Goal: Transaction & Acquisition: Purchase product/service

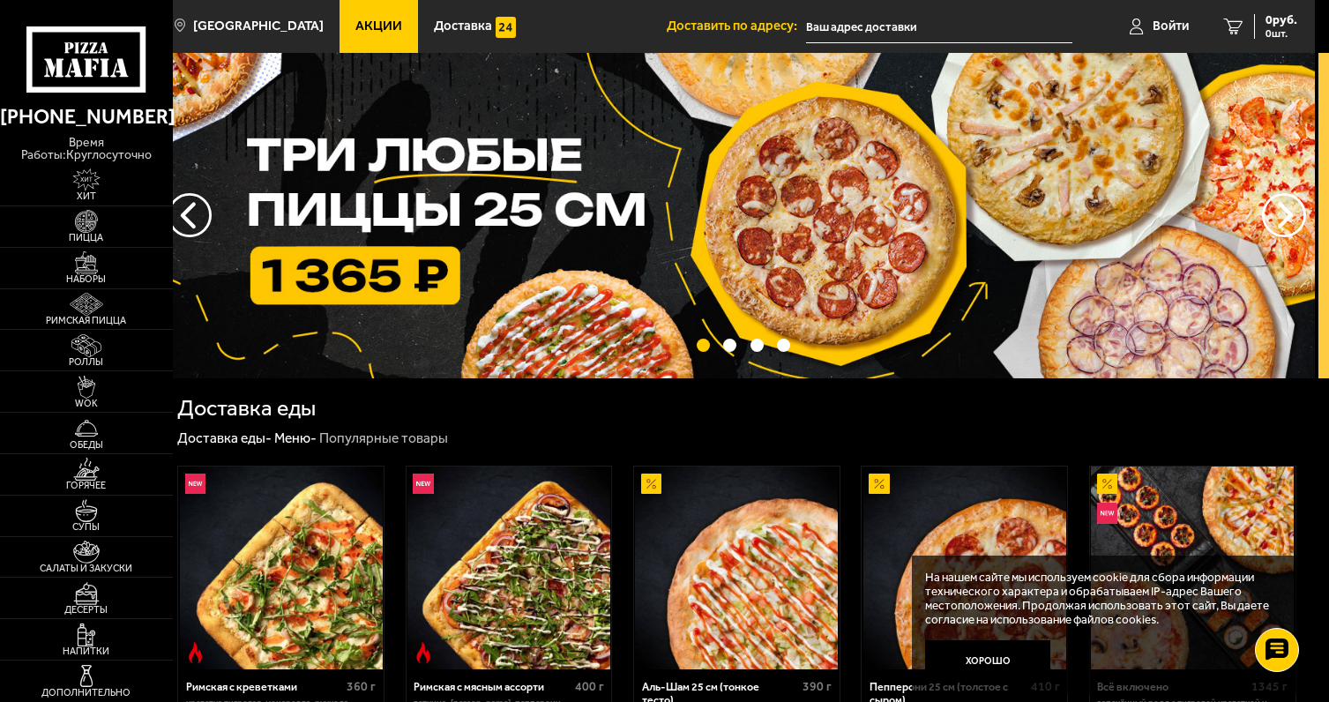
scroll to position [0, 14]
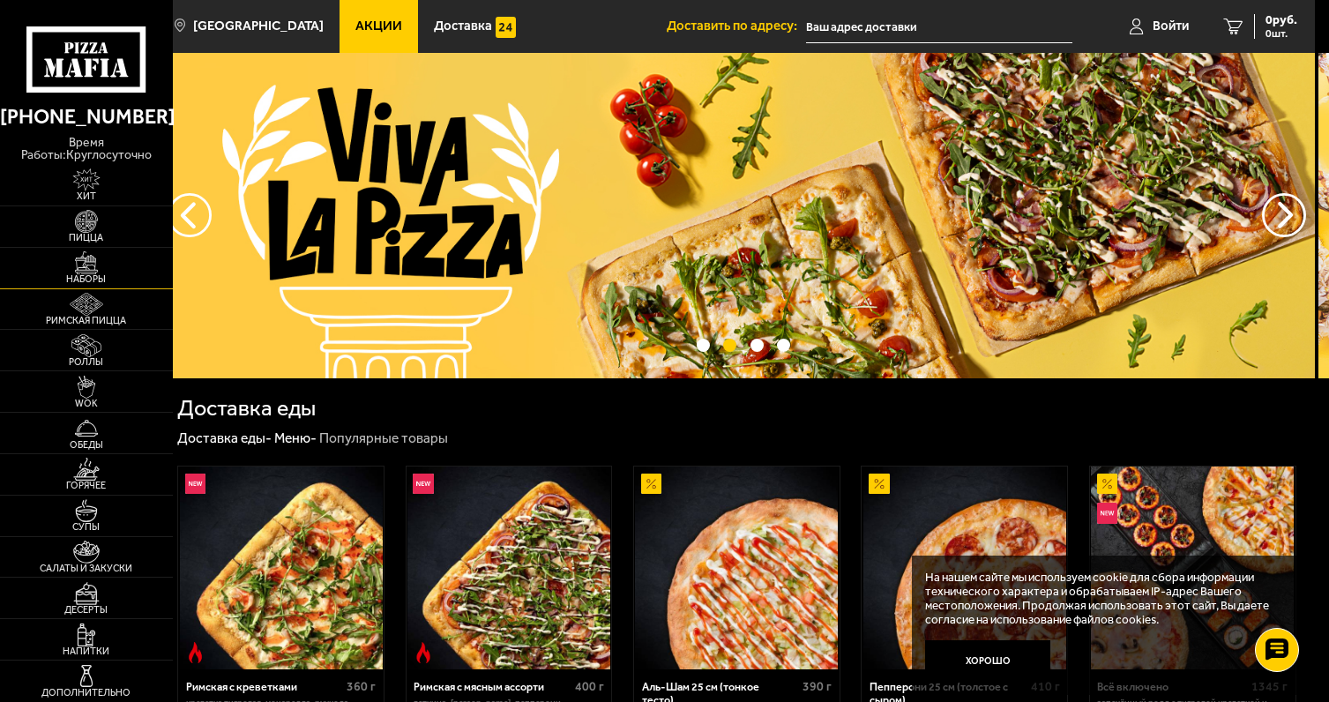
click at [87, 275] on span "Наборы" at bounding box center [86, 279] width 173 height 10
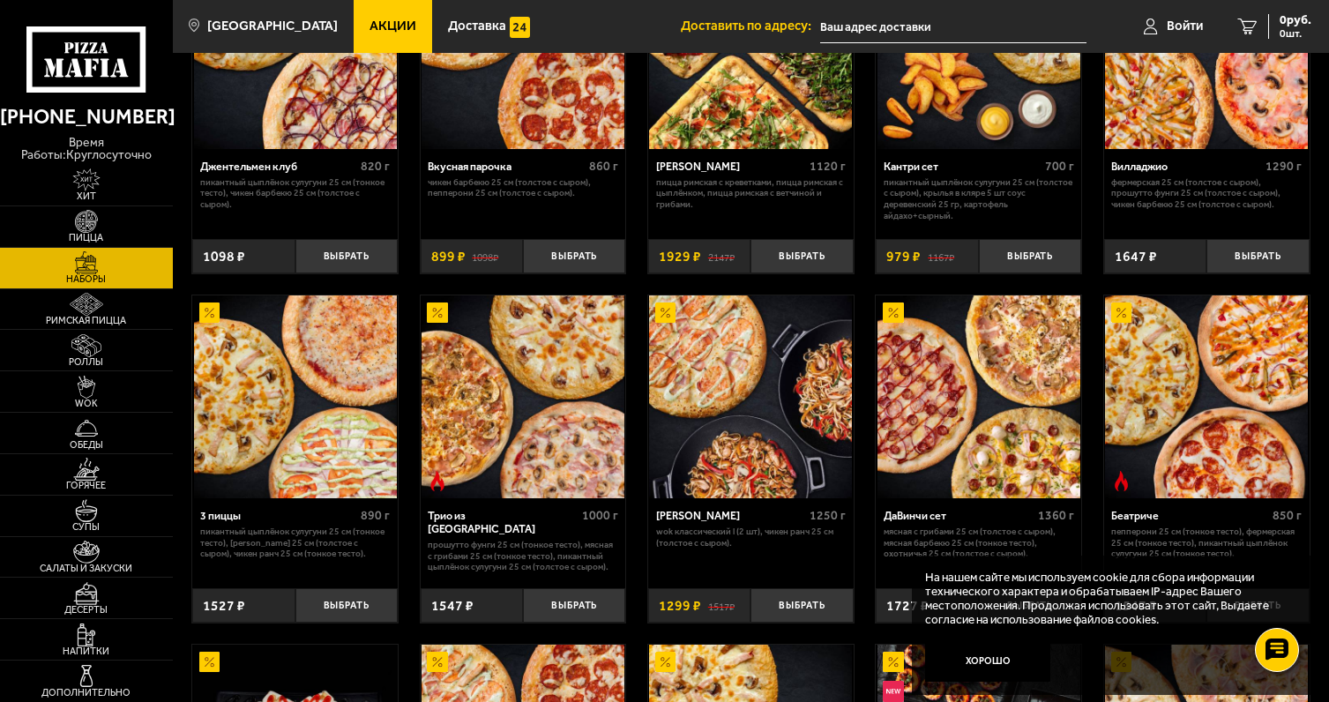
scroll to position [255, 0]
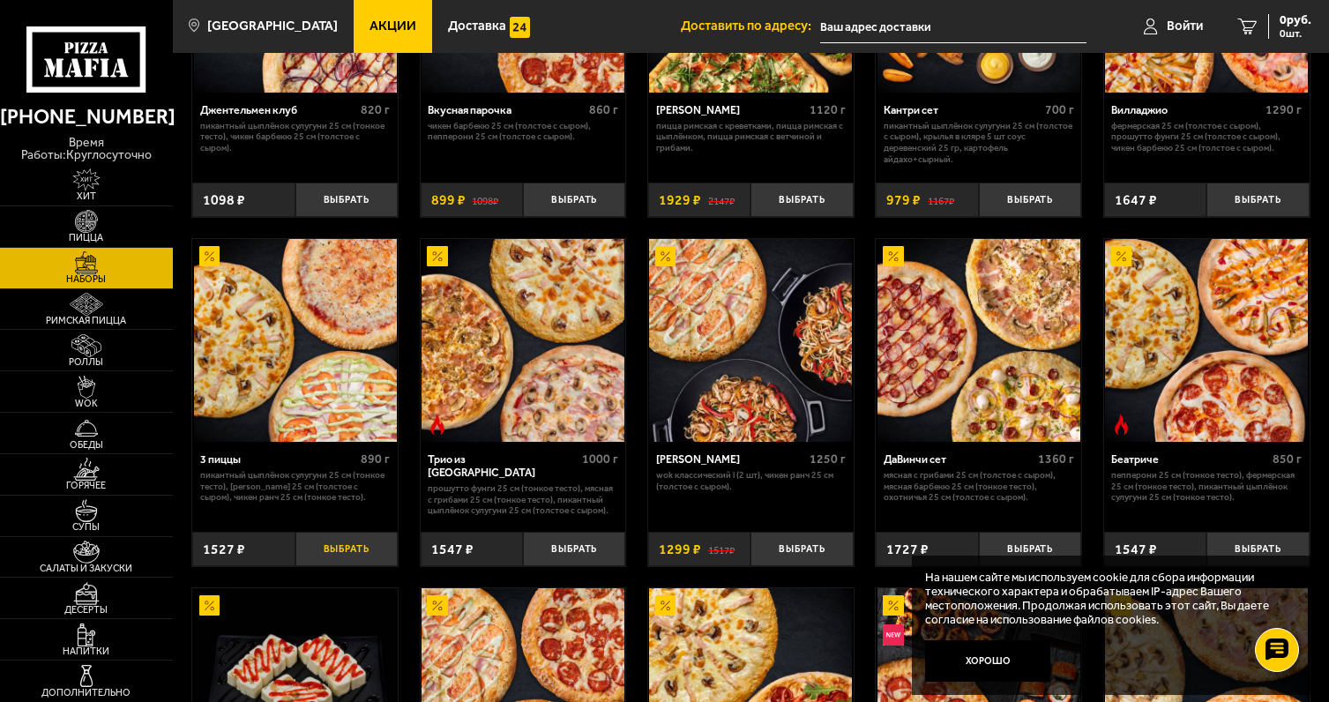
click at [366, 545] on button "Выбрать" at bounding box center [347, 549] width 102 height 34
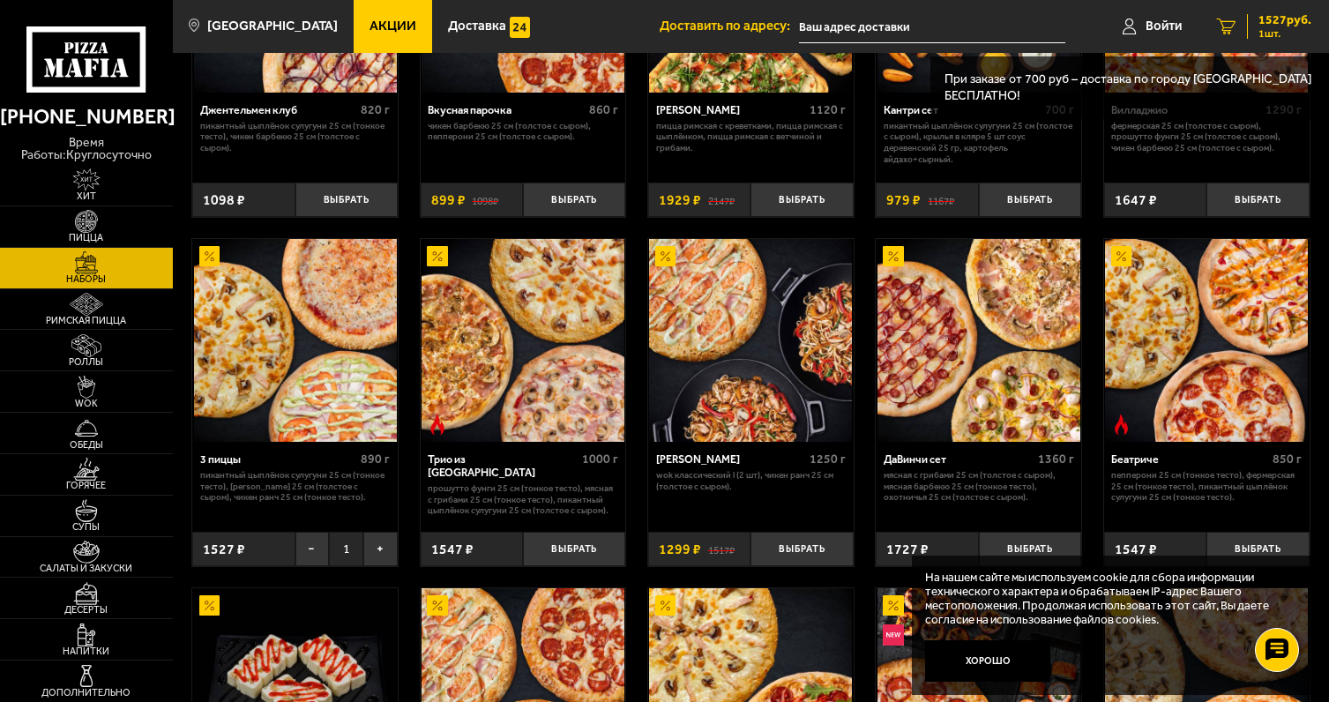
click at [1275, 36] on span "1 шт." at bounding box center [1285, 33] width 53 height 11
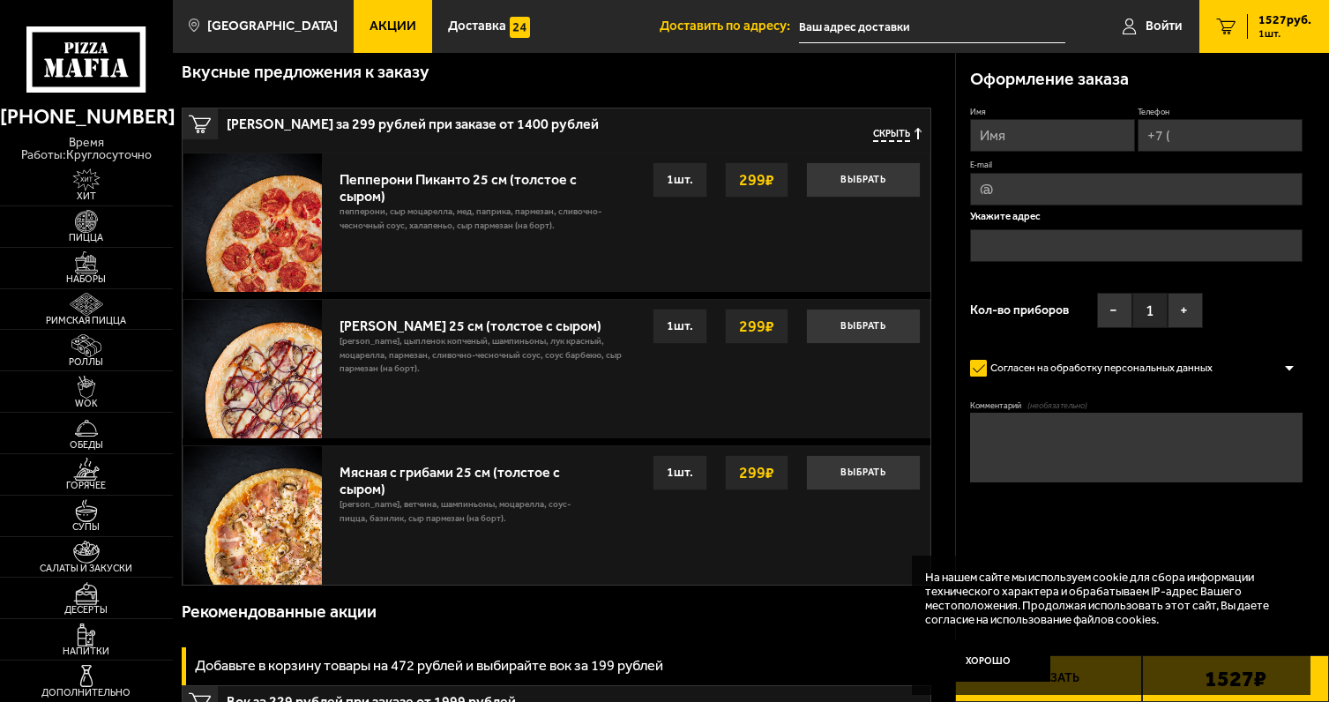
scroll to position [272, 0]
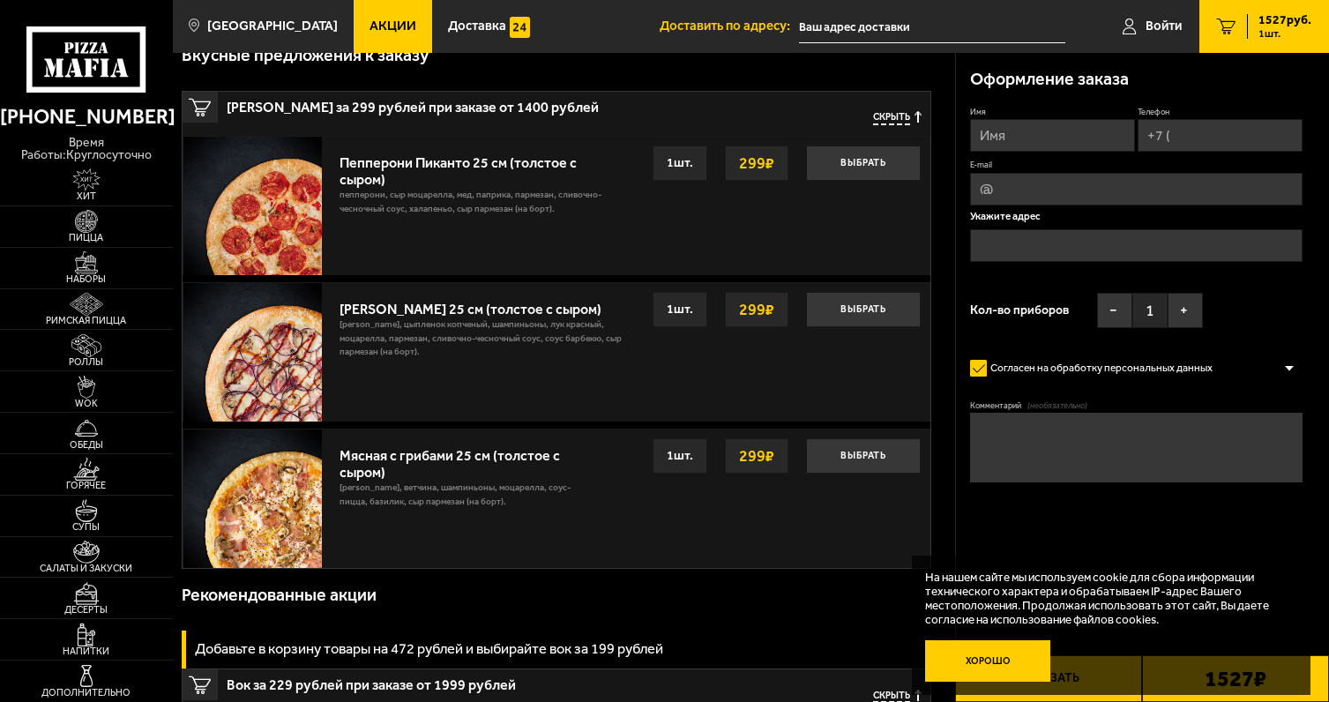
click at [993, 655] on button "Хорошо" at bounding box center [987, 660] width 124 height 41
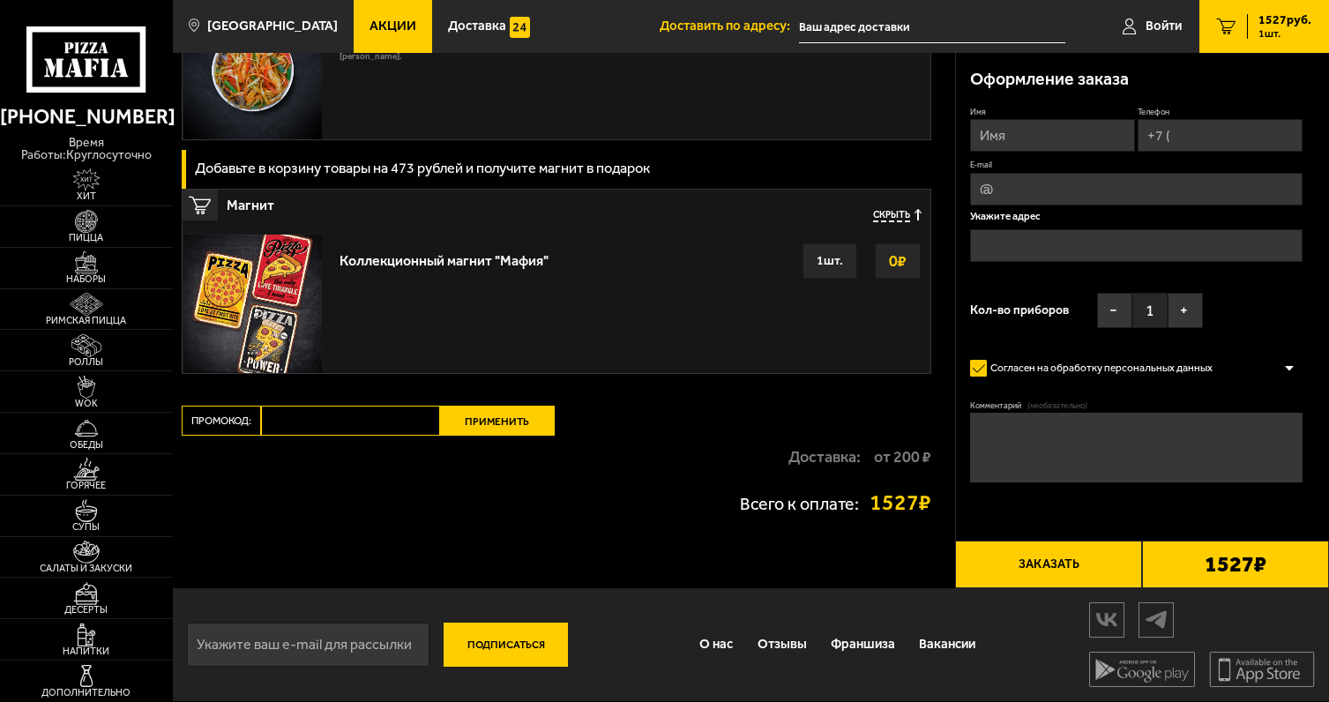
scroll to position [1721, 0]
click at [385, 428] on input "Промокод:" at bounding box center [350, 421] width 179 height 30
type input "ь"
type input "mf035"
click at [499, 415] on button "Применить" at bounding box center [497, 421] width 115 height 30
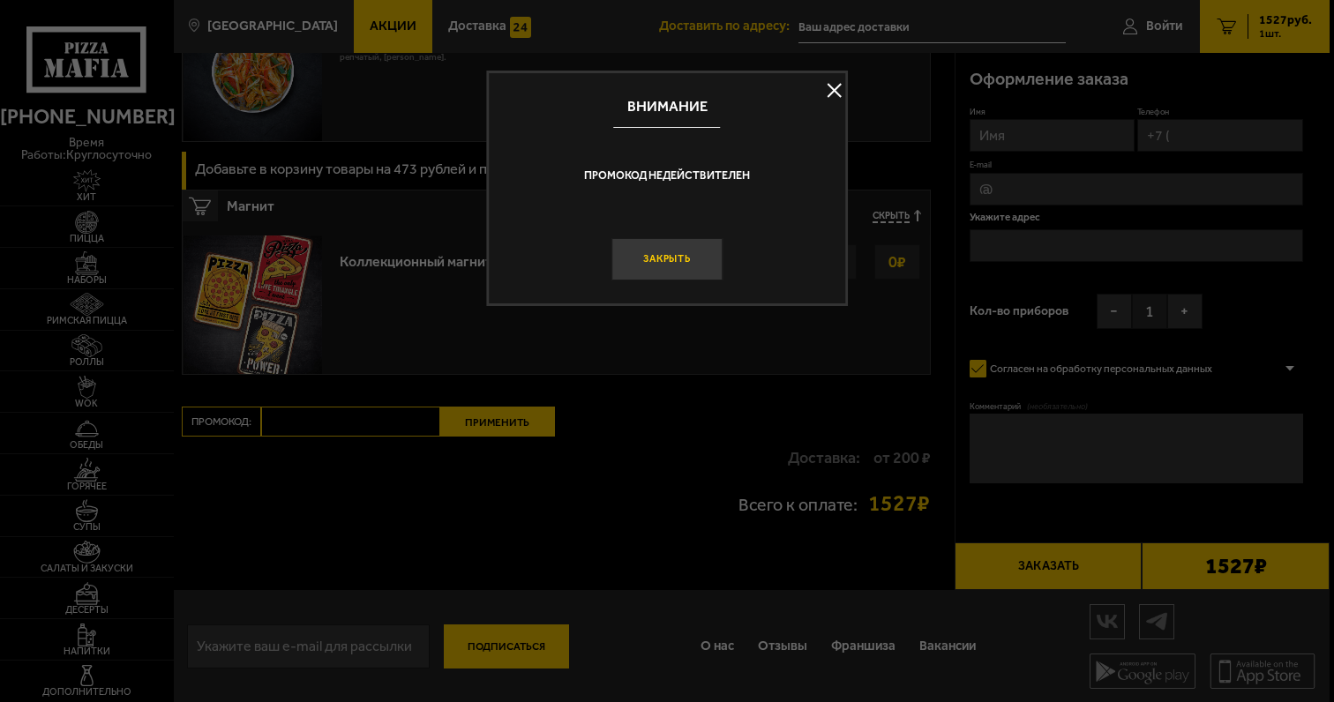
click at [696, 260] on button "Закрыть" at bounding box center [666, 258] width 111 height 41
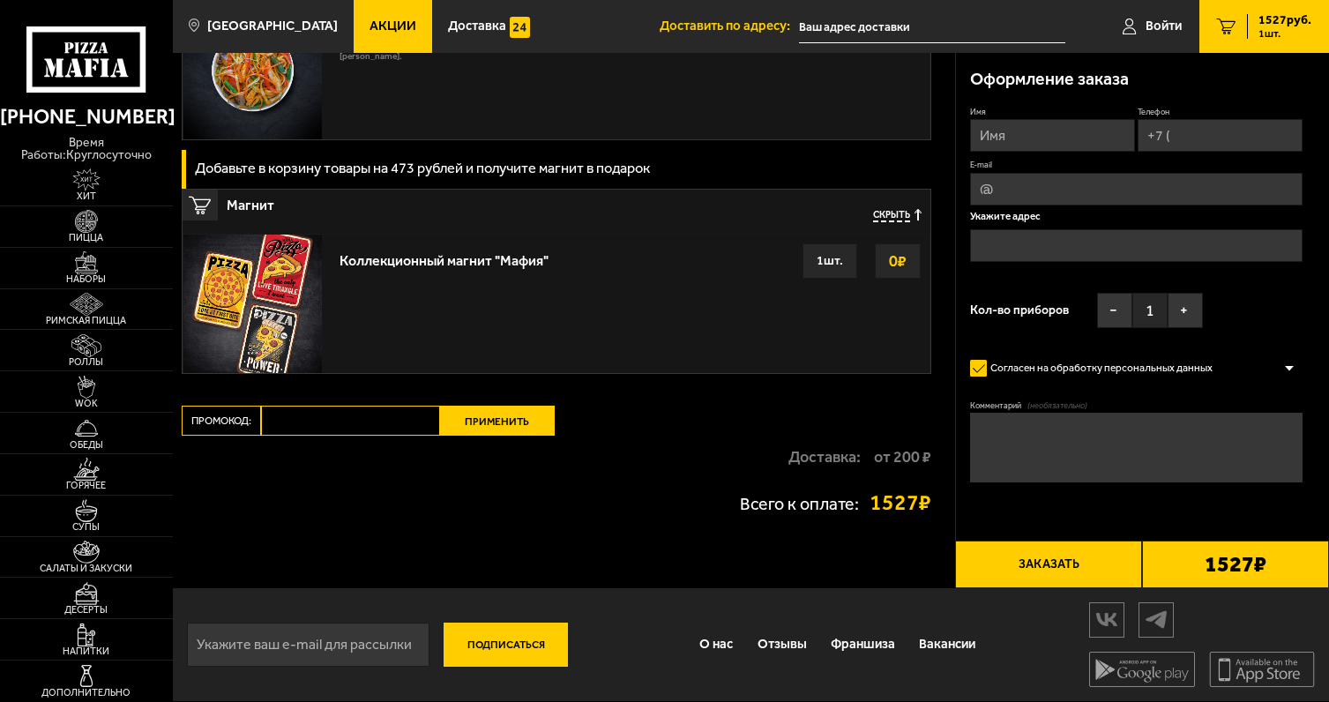
click at [298, 425] on input "Промокод:" at bounding box center [350, 421] width 179 height 30
type input "mf035"
click at [488, 426] on button "Применить" at bounding box center [497, 421] width 115 height 30
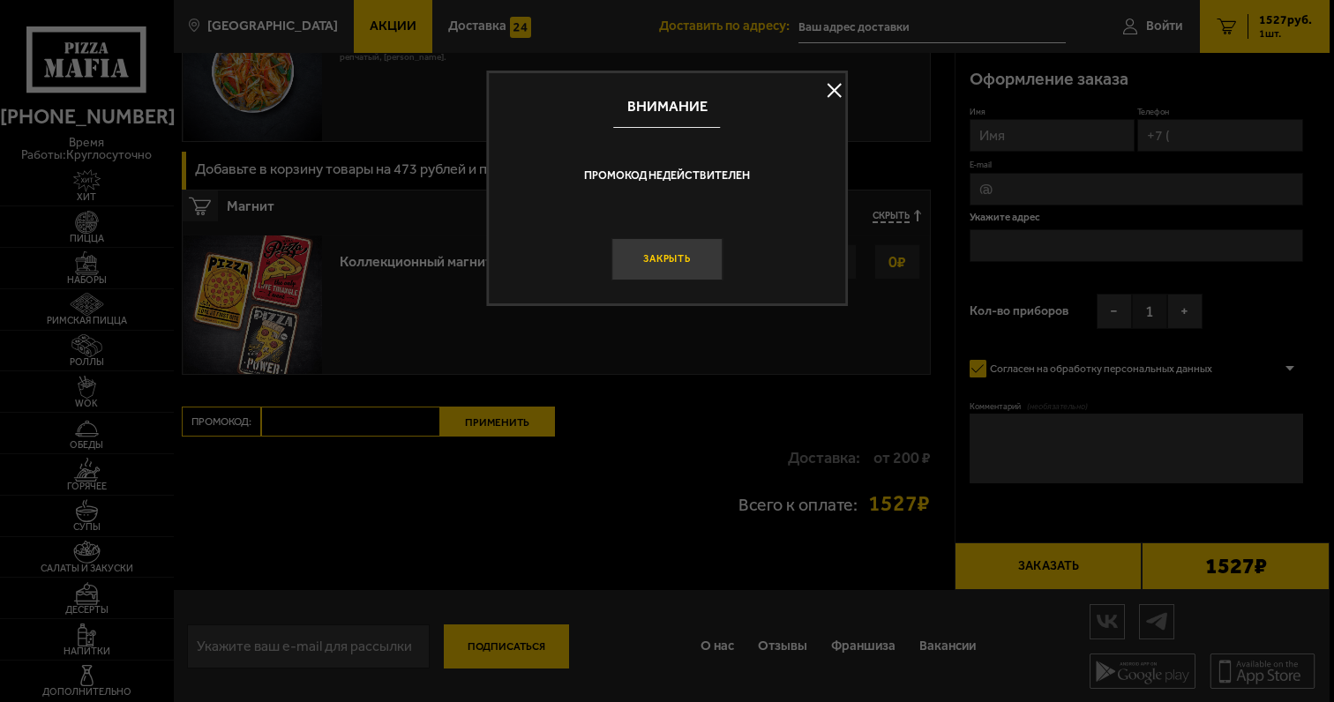
click at [704, 251] on button "Закрыть" at bounding box center [666, 258] width 111 height 41
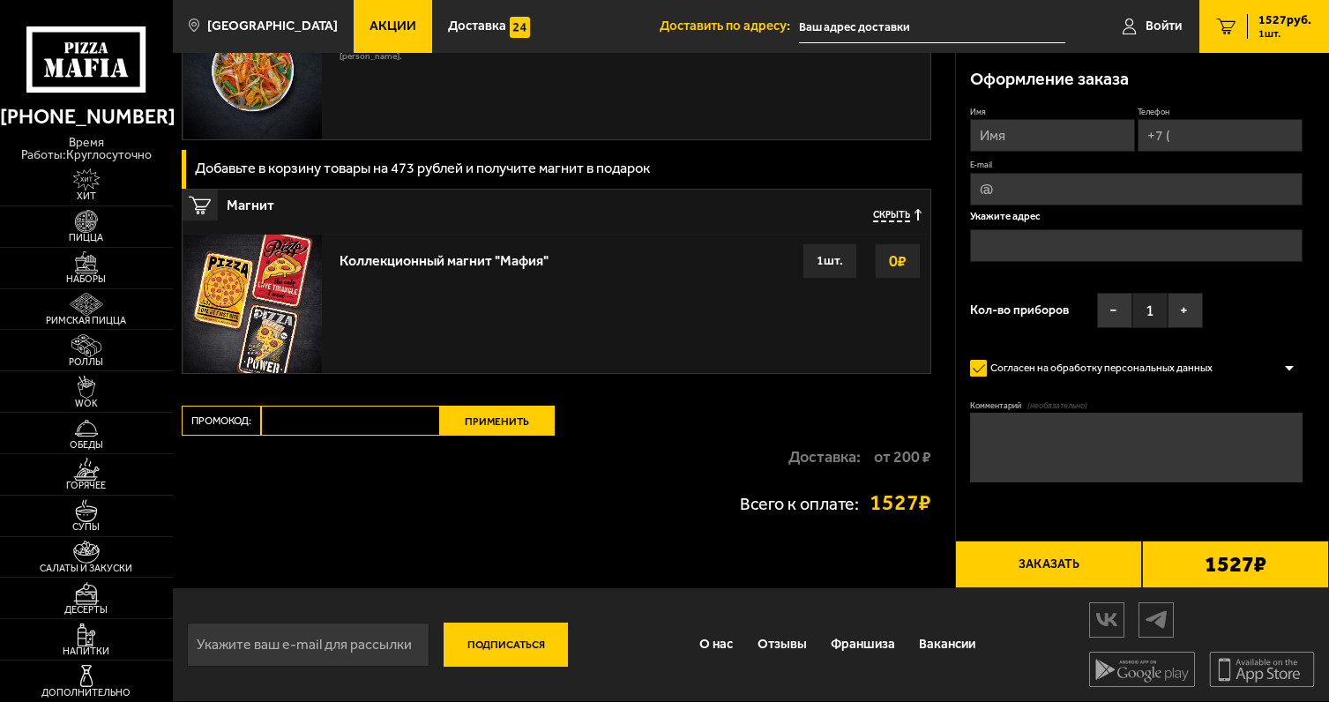
click at [336, 414] on input "Промокод:" at bounding box center [350, 421] width 179 height 30
type input "mf0357"
click at [496, 427] on button "Применить" at bounding box center [497, 421] width 115 height 30
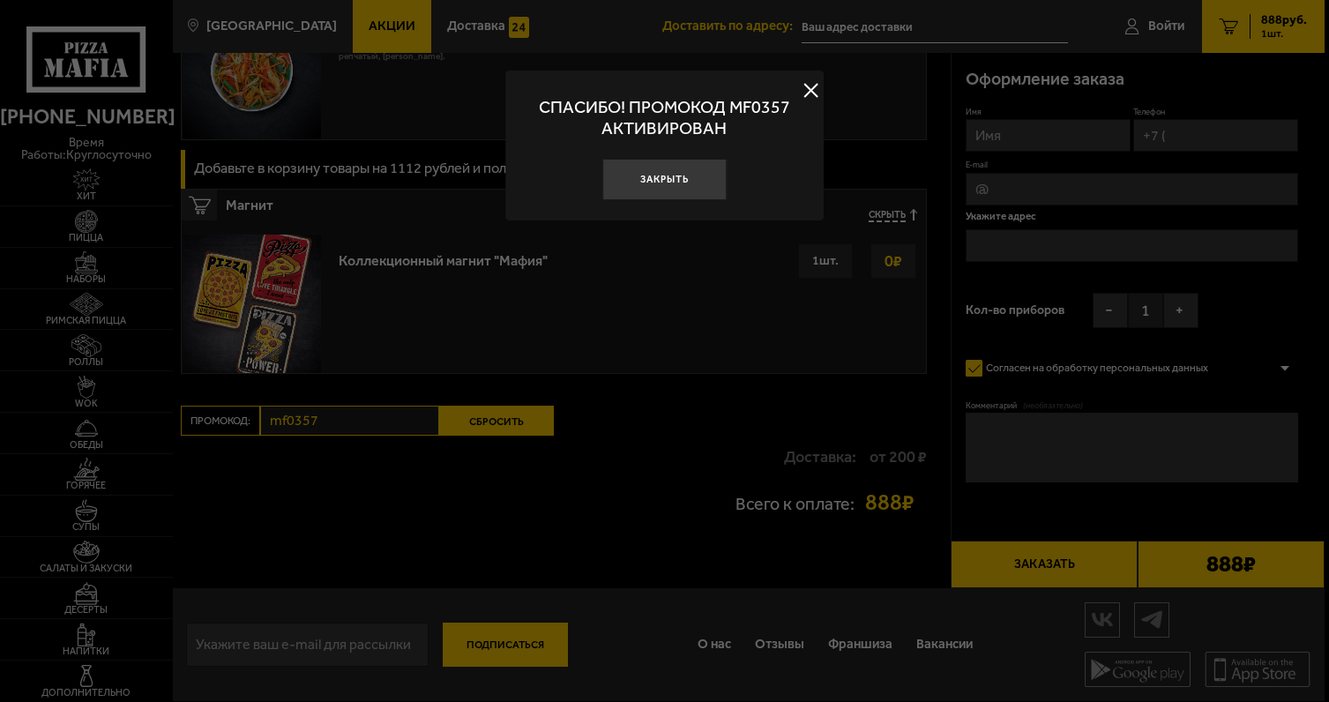
scroll to position [1301, 0]
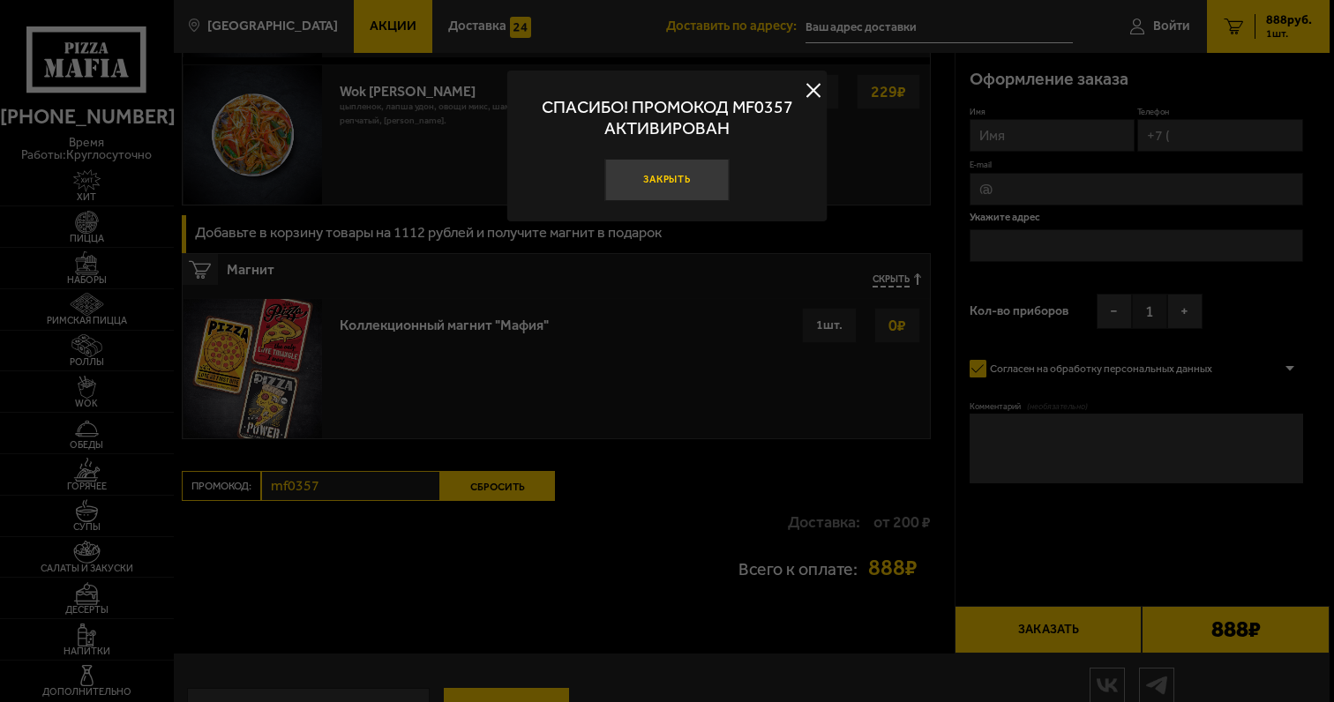
click at [697, 168] on button "Закрыть" at bounding box center [666, 179] width 125 height 41
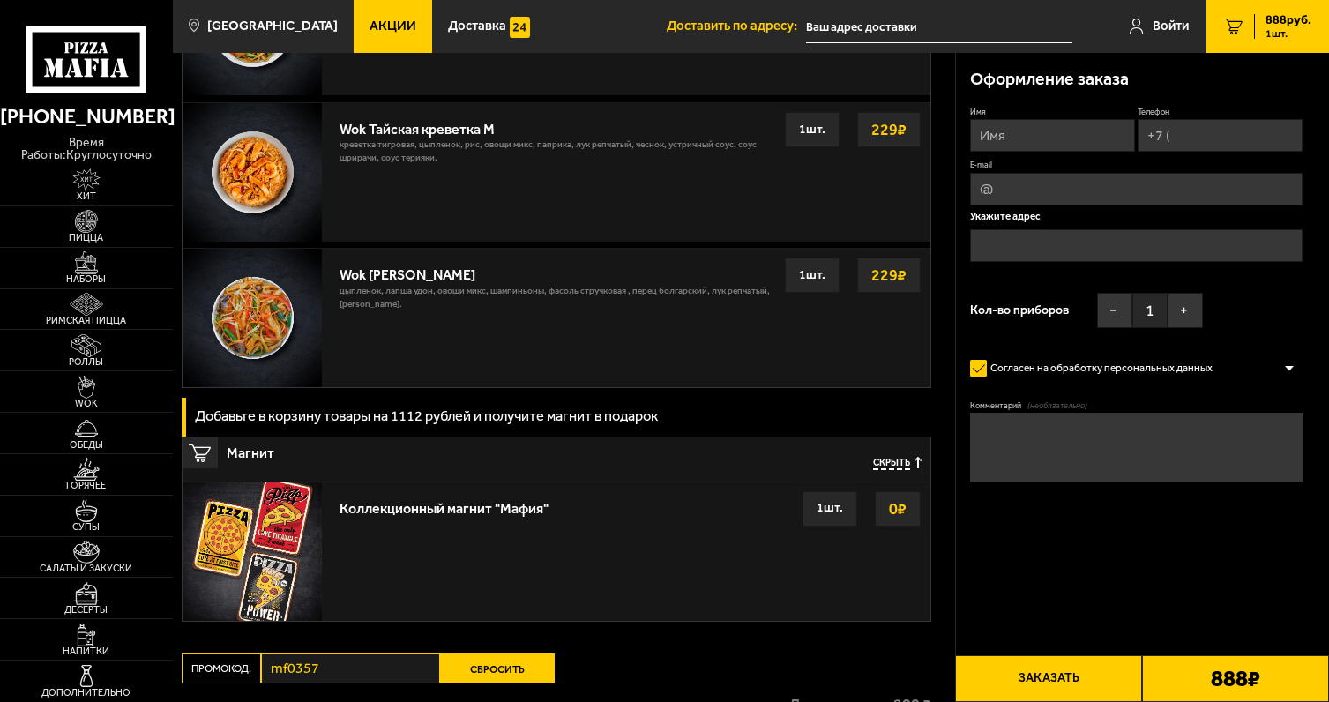
scroll to position [1100, 0]
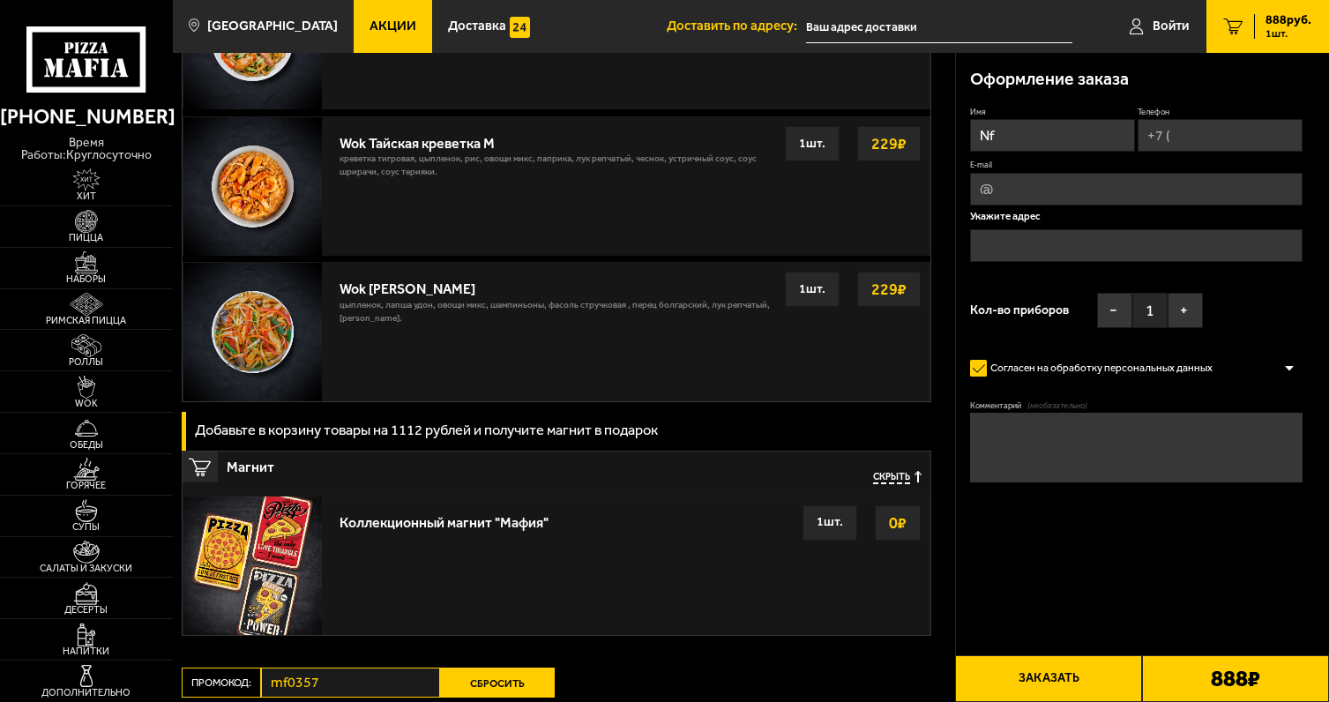
type input "N"
type input "[PERSON_NAME]"
type input "[PHONE_NUMBER]"
type input "е"
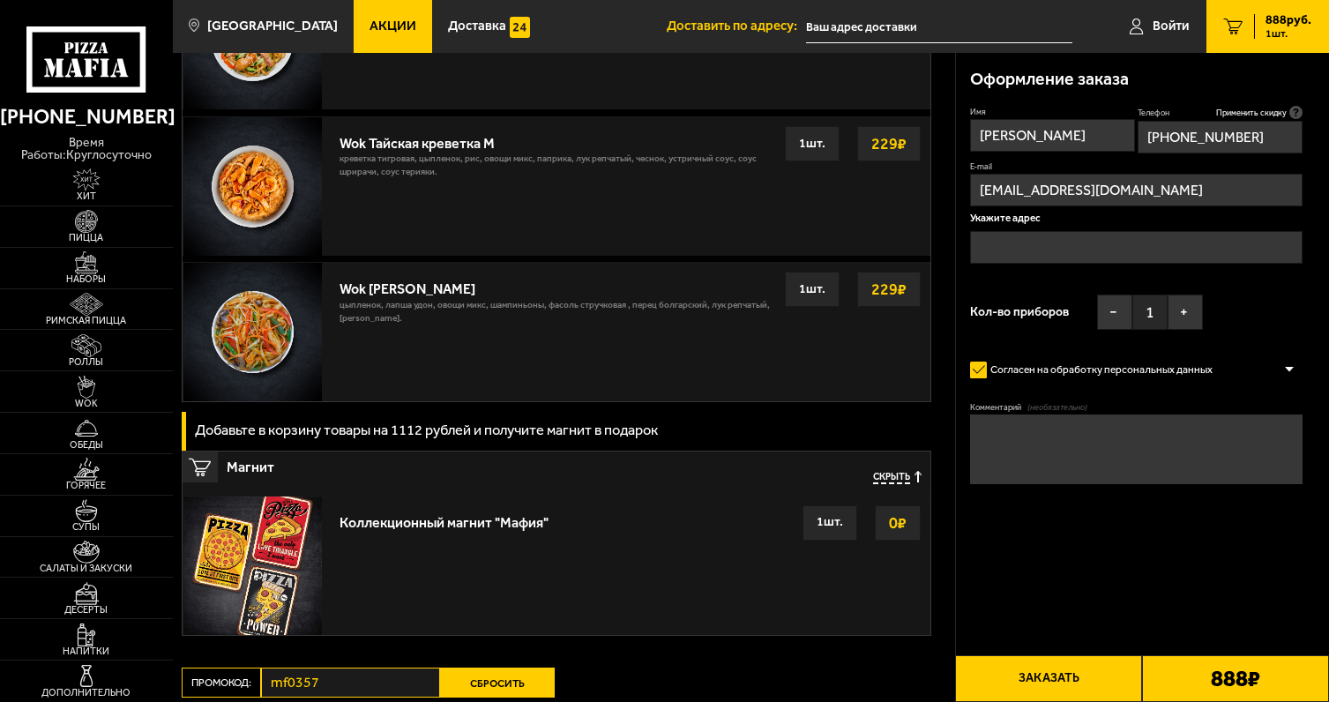
type input "[EMAIL_ADDRESS][DOMAIN_NAME]"
click at [1042, 236] on input "text" at bounding box center [1136, 247] width 333 height 33
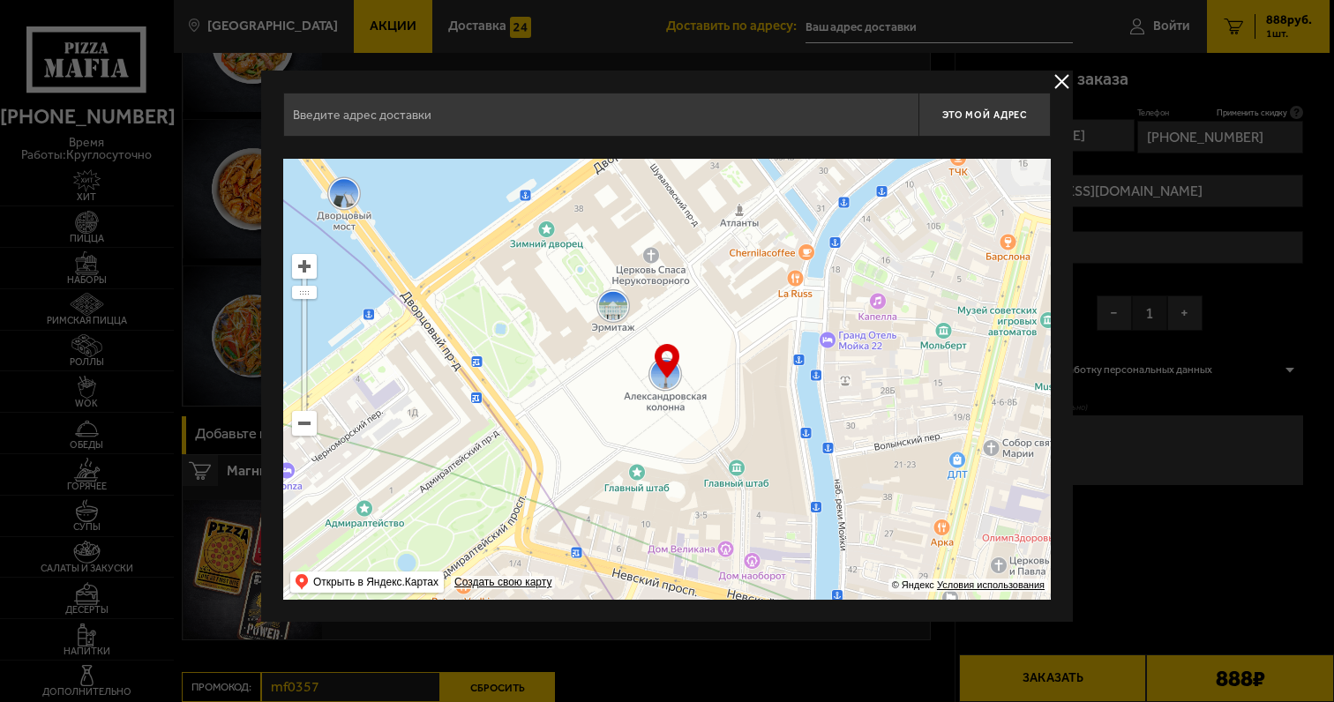
click at [627, 115] on input "text" at bounding box center [600, 115] width 635 height 44
type input "g"
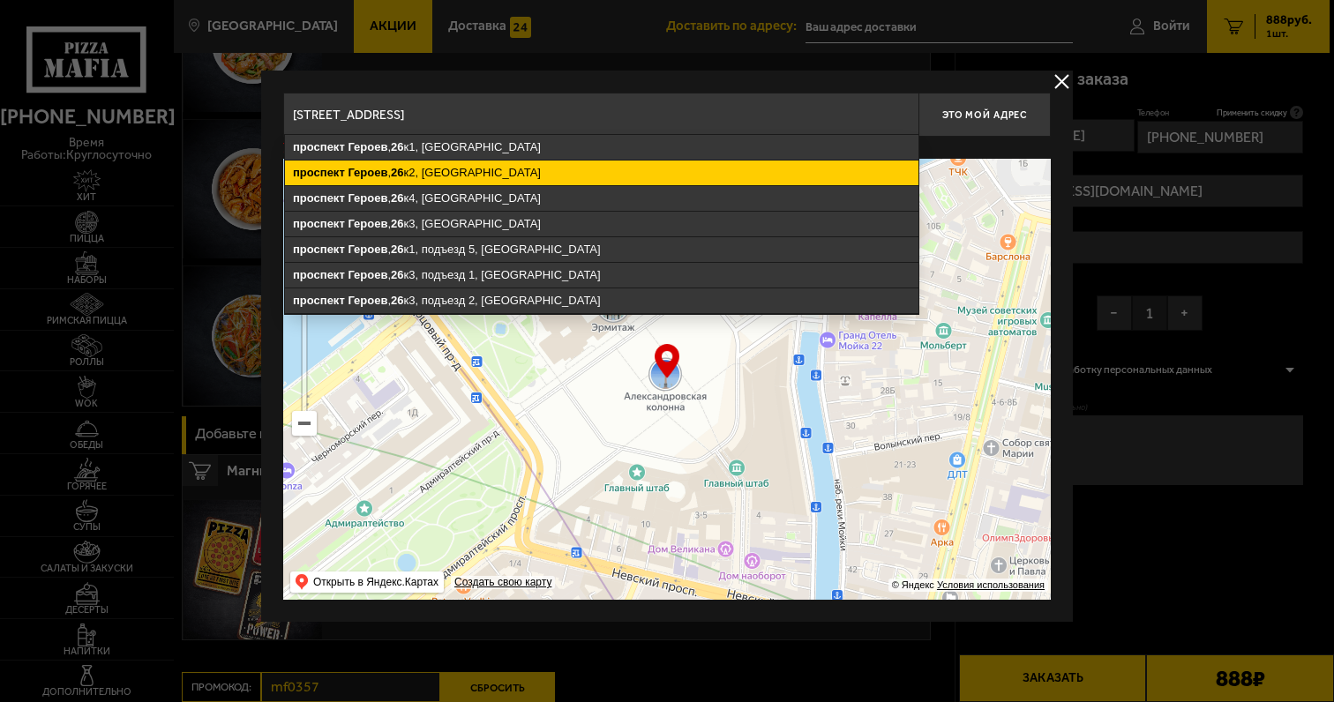
click at [561, 166] on ymaps "[STREET_ADDRESS]" at bounding box center [601, 173] width 633 height 25
type input "[STREET_ADDRESS]"
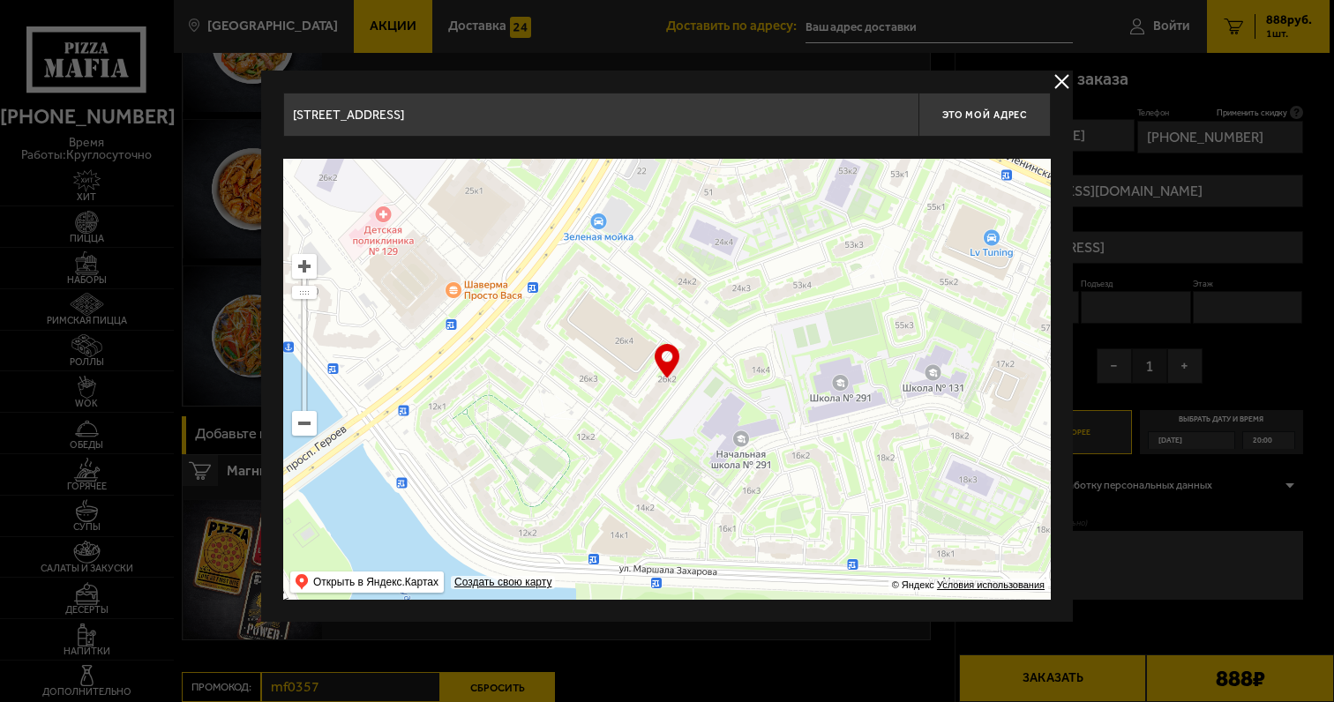
click at [1067, 75] on button "delivery type" at bounding box center [1062, 82] width 22 height 22
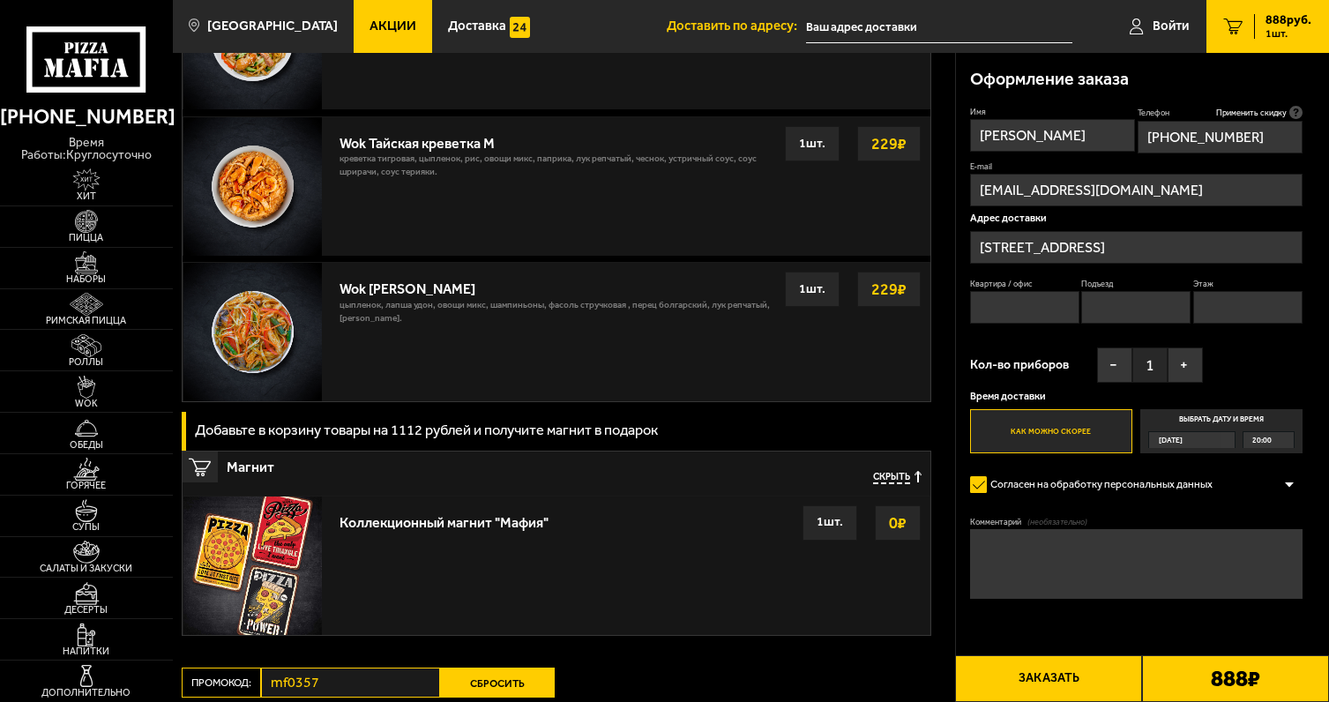
click at [1020, 306] on input "Квартира / офис" at bounding box center [1024, 307] width 109 height 33
type input "529"
click at [1128, 308] on input "Подъезд" at bounding box center [1135, 307] width 109 height 33
type input "16"
click at [1215, 316] on input "Этаж" at bounding box center [1248, 307] width 109 height 33
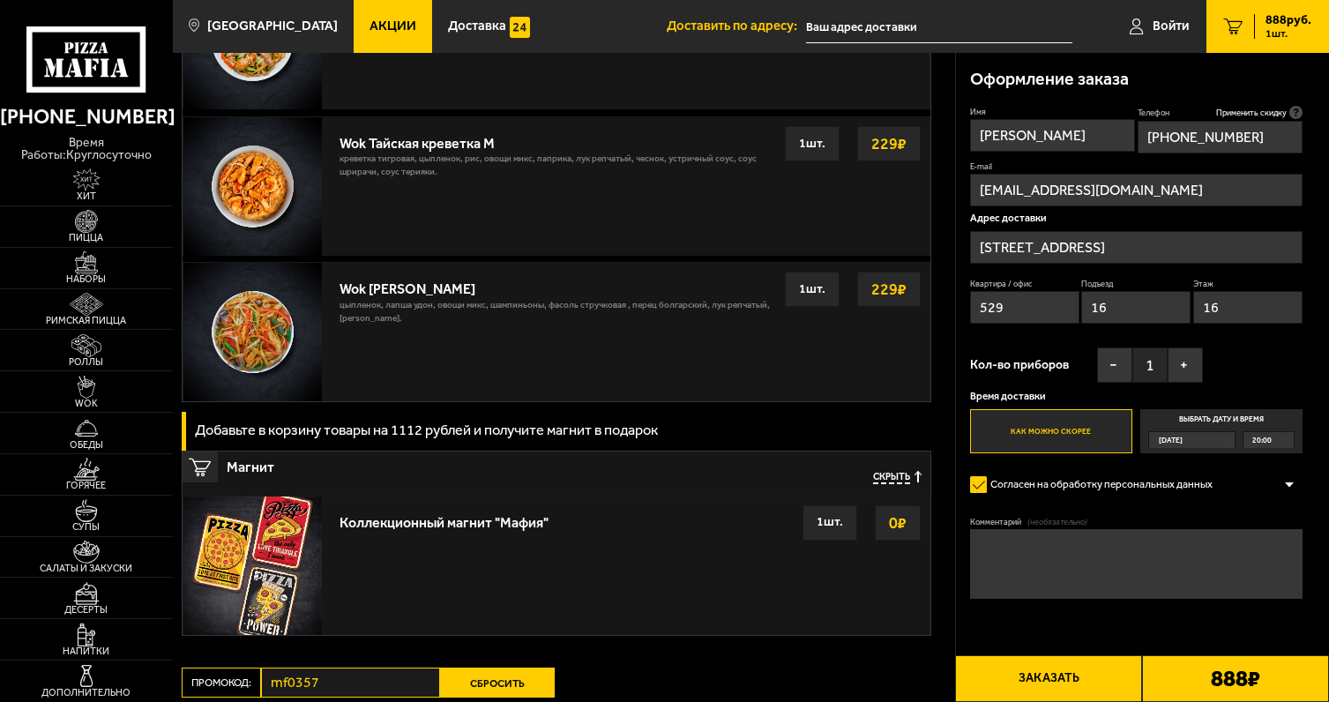
type input "16"
click at [1138, 311] on input "16" at bounding box center [1135, 307] width 109 height 33
type input "1"
type input "7"
click at [1186, 370] on button "+" at bounding box center [1185, 365] width 35 height 35
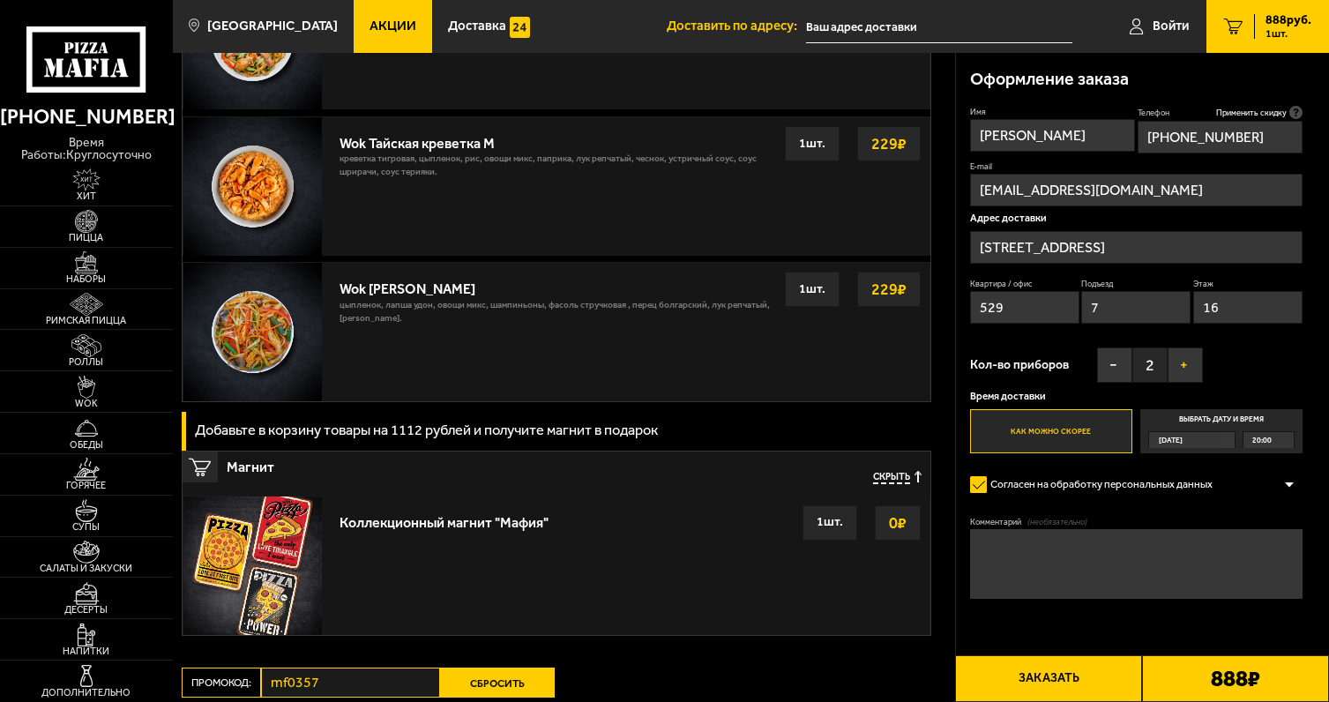
click at [1186, 370] on button "+" at bounding box center [1185, 365] width 35 height 35
click at [1253, 442] on span "20:00" at bounding box center [1262, 440] width 19 height 16
click at [0, 0] on input "Выбрать дату и время [DATE] 20:00" at bounding box center [0, 0] width 0 height 0
click at [1288, 441] on div "20:00" at bounding box center [1269, 440] width 50 height 16
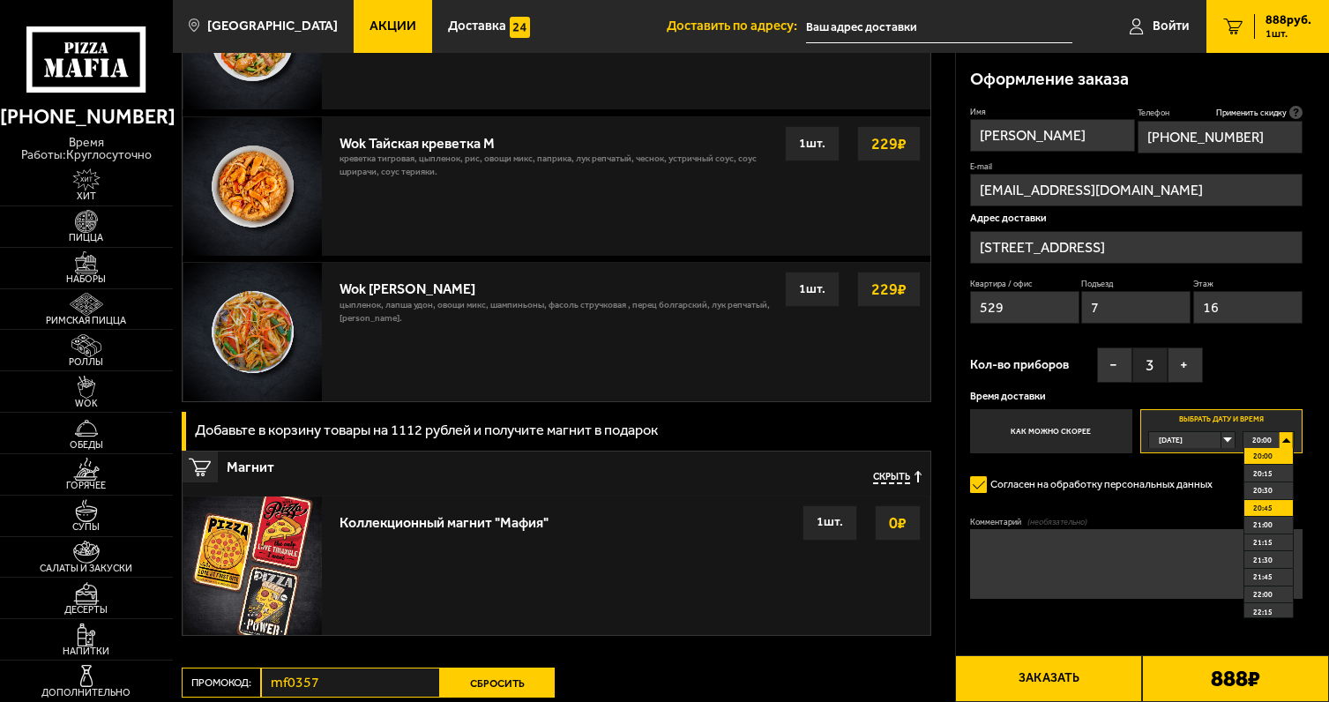
click at [1275, 501] on li "20:45" at bounding box center [1269, 509] width 49 height 18
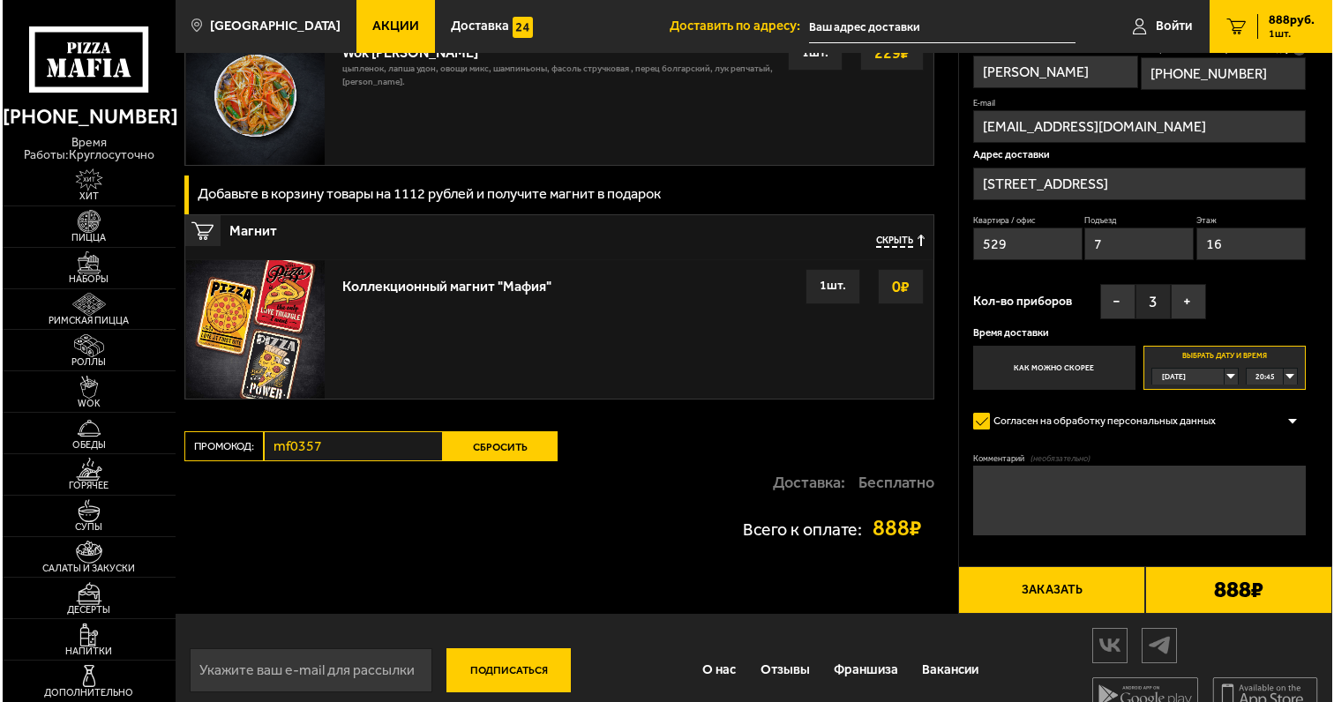
scroll to position [1347, 0]
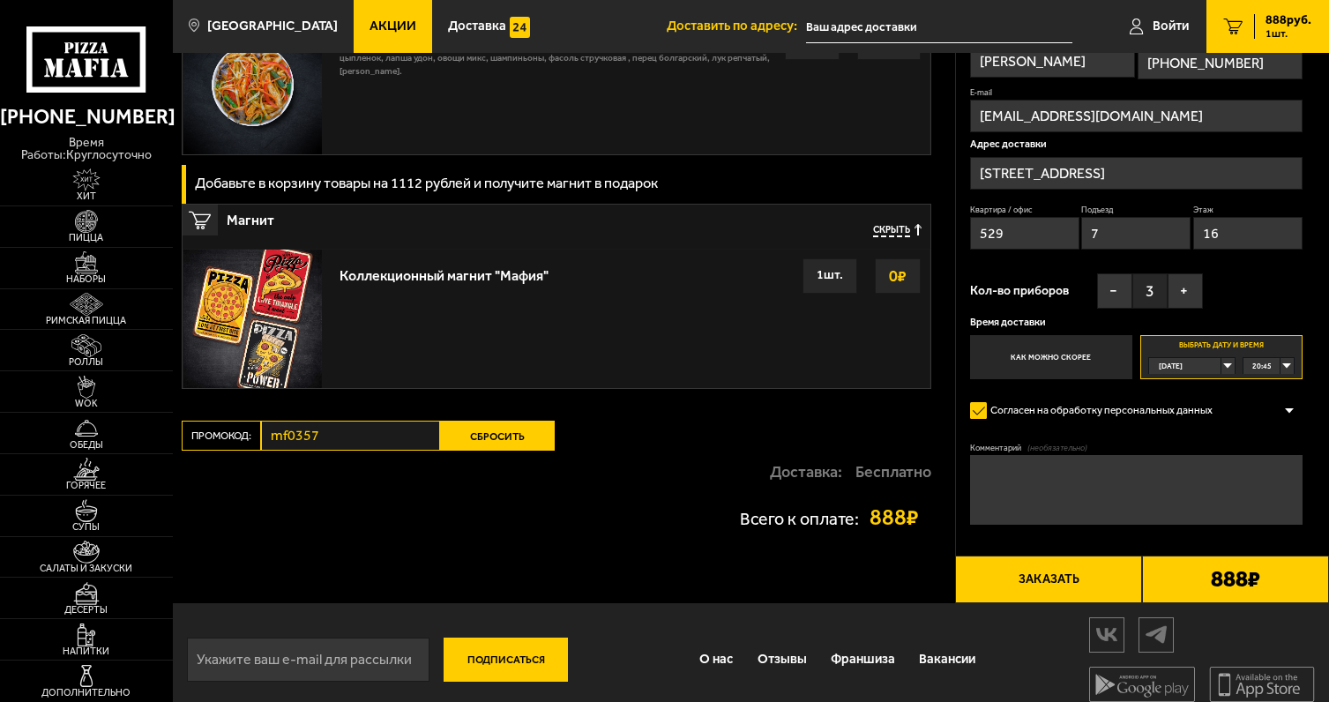
click at [1051, 582] on button "Заказать" at bounding box center [1048, 579] width 187 height 47
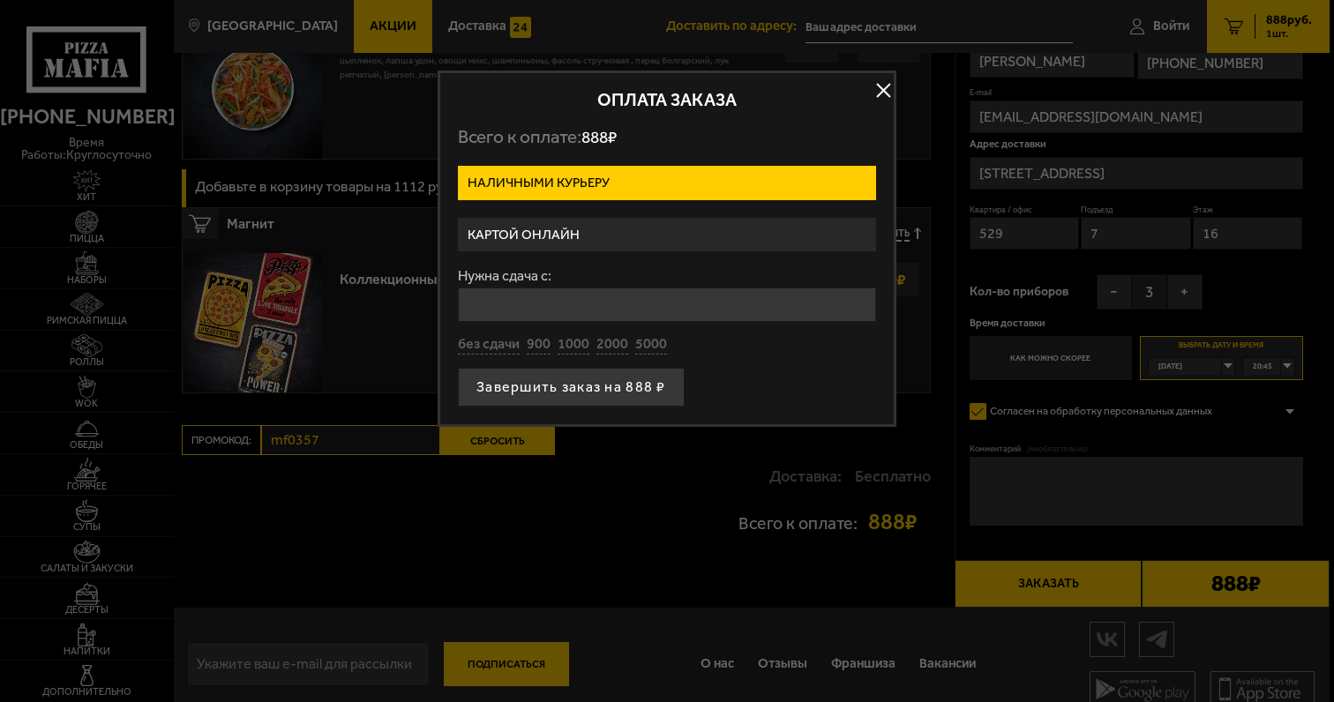
click at [581, 231] on label "Картой онлайн" at bounding box center [667, 235] width 418 height 34
click at [0, 0] on input "Картой онлайн" at bounding box center [0, 0] width 0 height 0
